Goal: Task Accomplishment & Management: Manage account settings

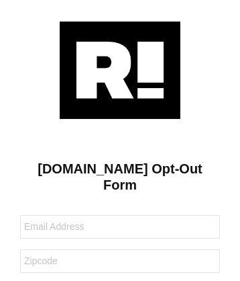
click at [120, 69] on img at bounding box center [120, 69] width 121 height 97
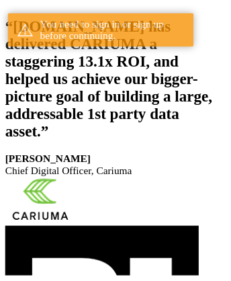
scroll to position [222, 0]
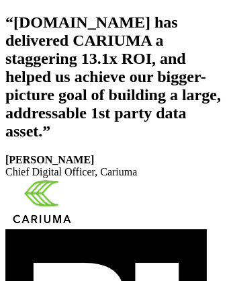
scroll to position [226, 0]
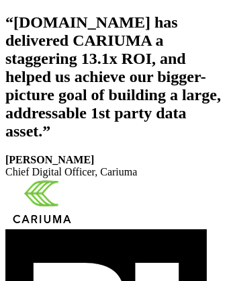
scroll to position [247, 0]
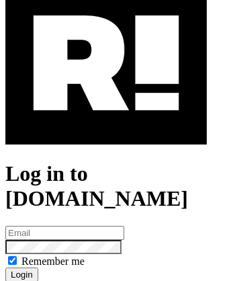
click at [106, 121] on img at bounding box center [105, 63] width 201 height 162
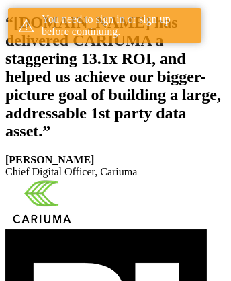
scroll to position [247, 0]
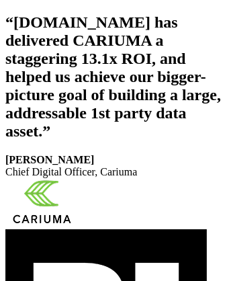
scroll to position [226, 0]
